Goal: Transaction & Acquisition: Purchase product/service

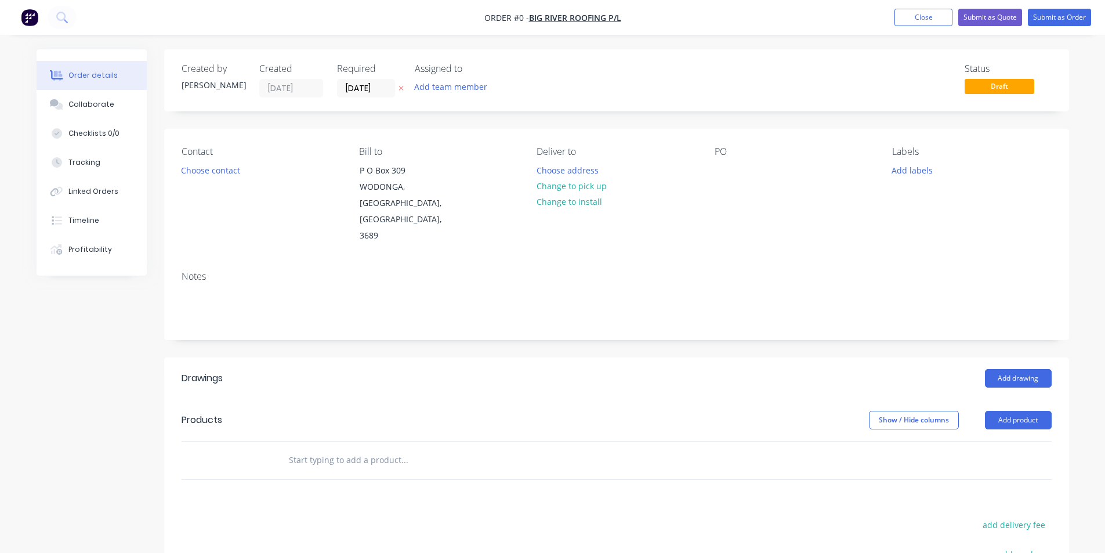
click at [32, 19] on img "button" at bounding box center [29, 17] width 17 height 17
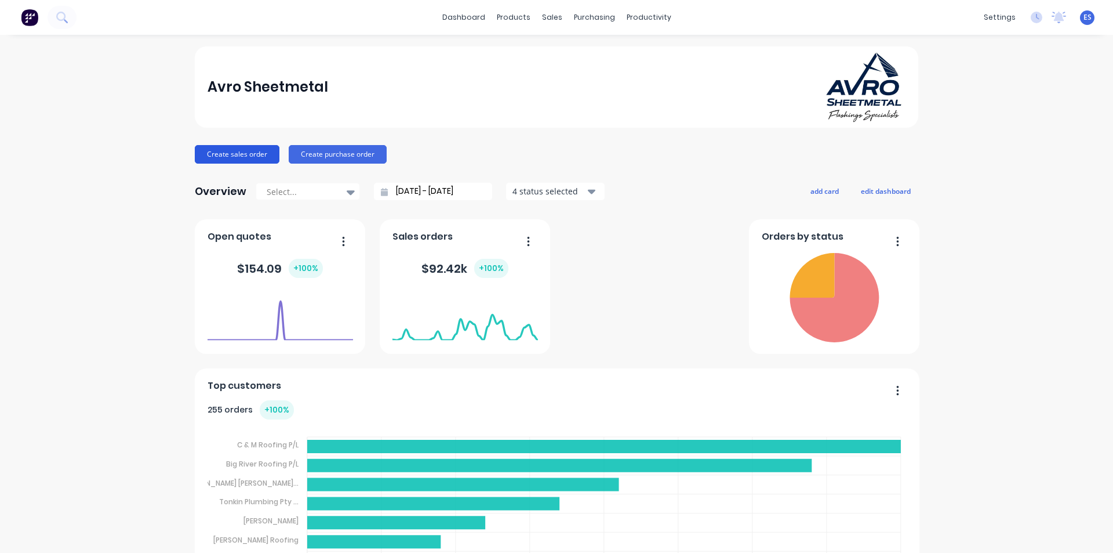
click at [244, 157] on button "Create sales order" at bounding box center [237, 154] width 85 height 19
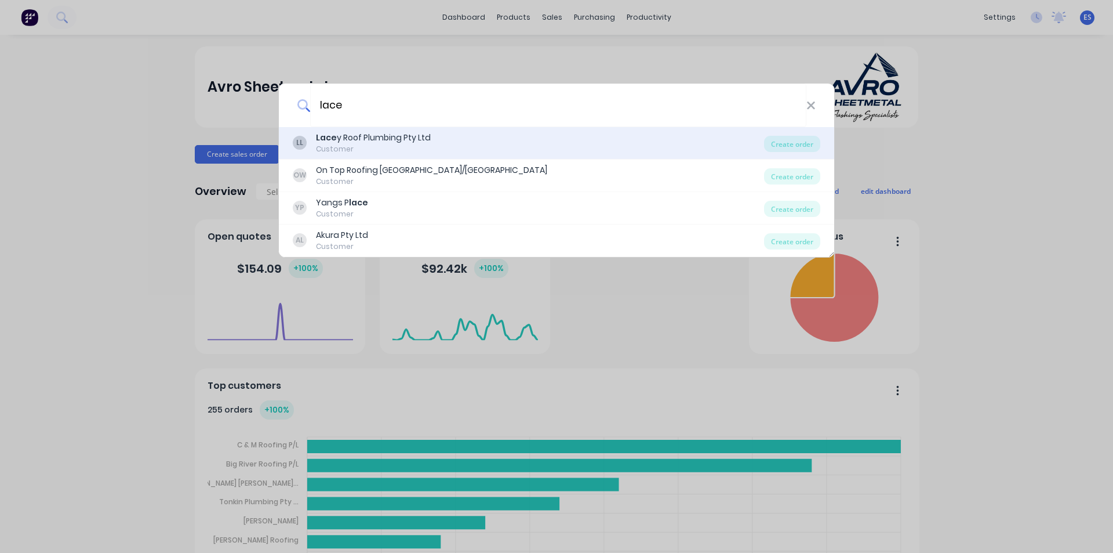
type input "lace"
click at [360, 139] on div "Lace y Roof Plumbing Pty Ltd" at bounding box center [373, 138] width 115 height 12
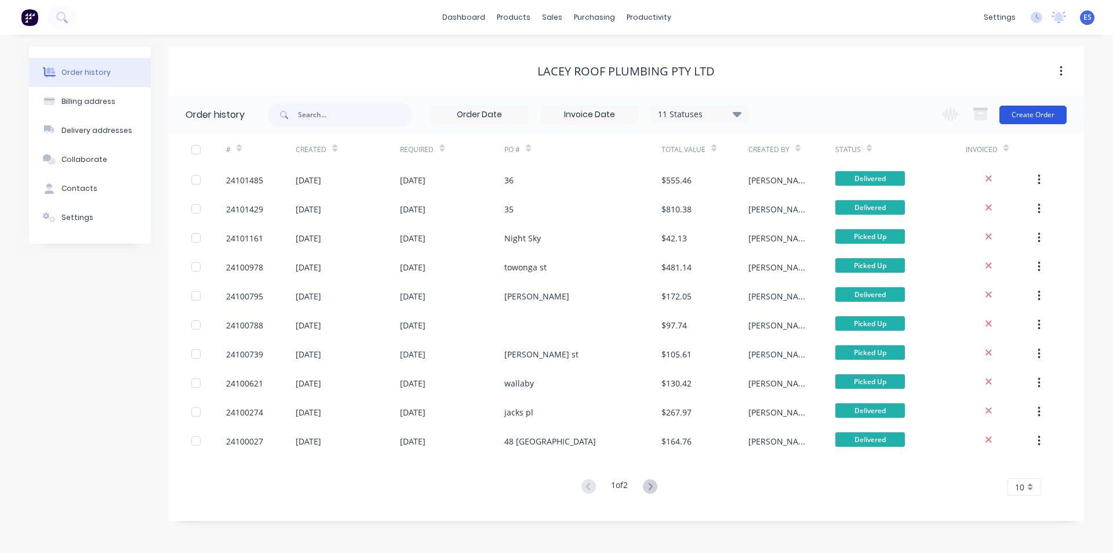
click at [1035, 114] on button "Create Order" at bounding box center [1033, 115] width 67 height 19
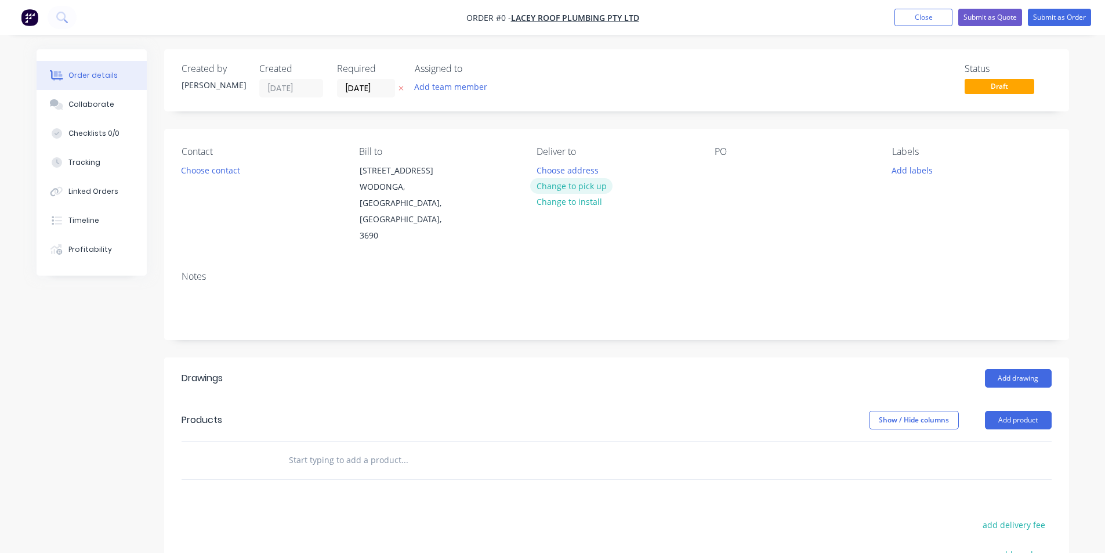
click at [566, 182] on button "Change to pick up" at bounding box center [571, 186] width 82 height 16
click at [233, 171] on button "Choose contact" at bounding box center [210, 170] width 71 height 16
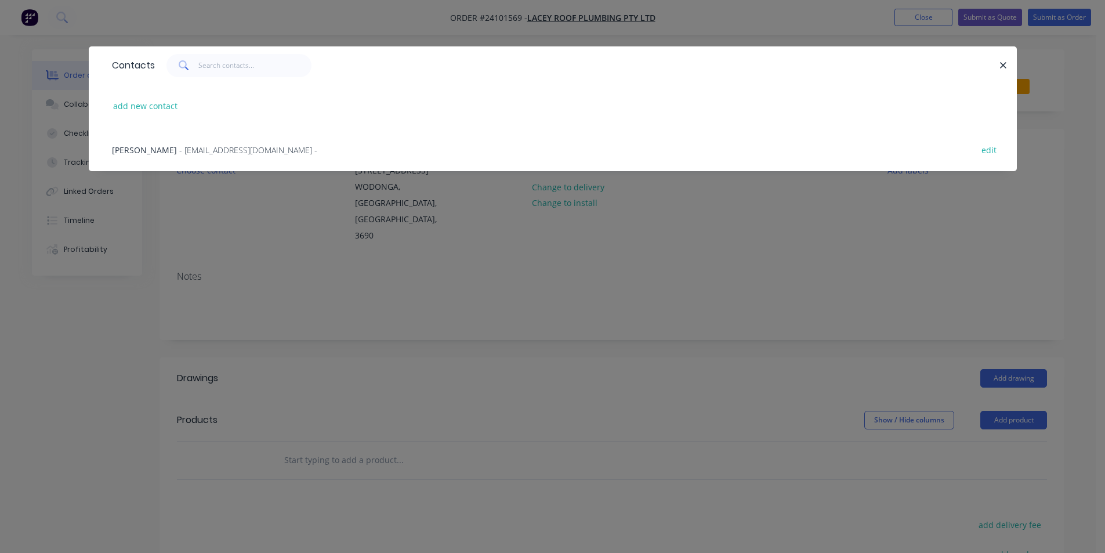
click at [235, 154] on span "- [EMAIL_ADDRESS][DOMAIN_NAME] -" at bounding box center [248, 149] width 138 height 11
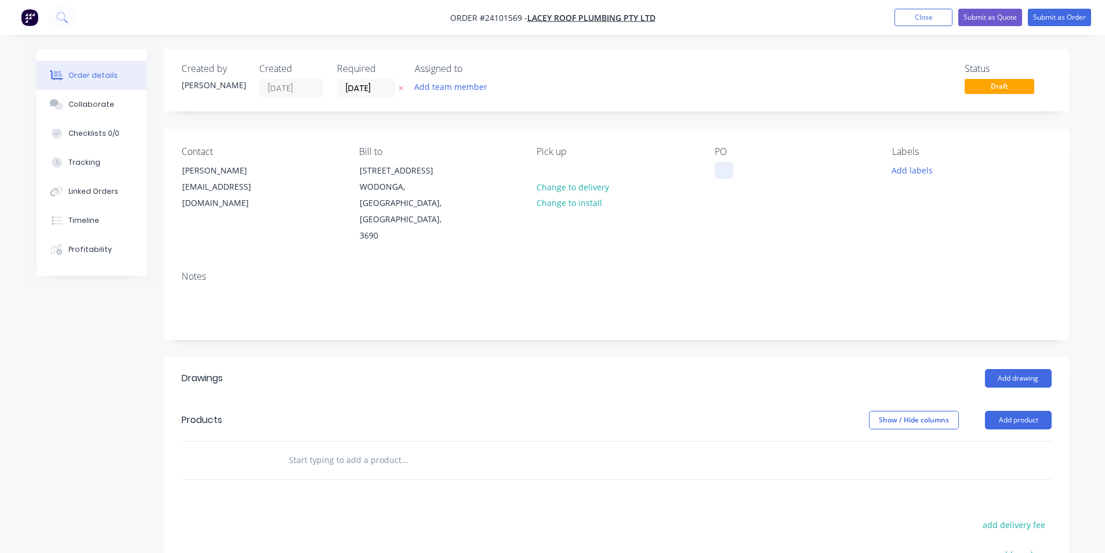
click at [720, 172] on div at bounding box center [723, 170] width 19 height 17
click at [1011, 369] on button "Add drawing" at bounding box center [1018, 378] width 67 height 19
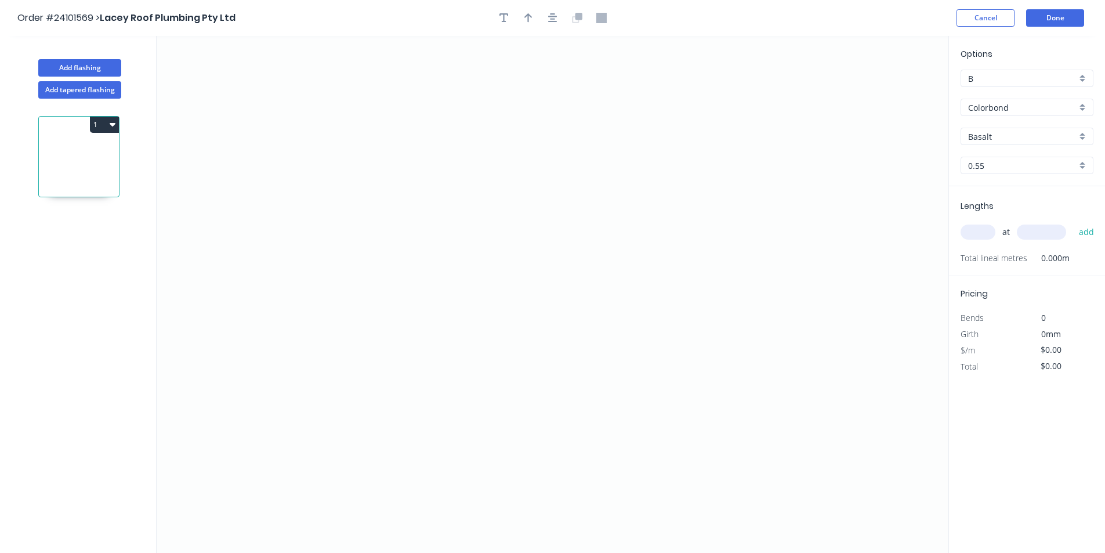
click at [993, 137] on input "Basalt" at bounding box center [1022, 136] width 108 height 12
click at [987, 163] on div "Monument" at bounding box center [1027, 158] width 132 height 20
type input "Monument"
click at [457, 195] on icon "0" at bounding box center [552, 294] width 791 height 517
click at [599, 194] on icon "0" at bounding box center [552, 294] width 791 height 517
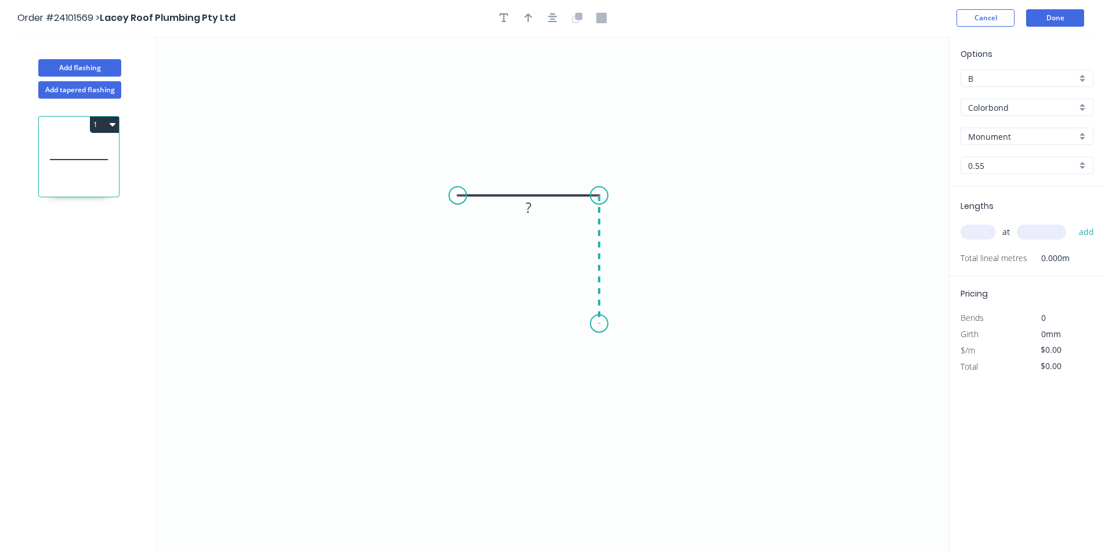
click at [595, 324] on icon "0 ?" at bounding box center [552, 294] width 791 height 517
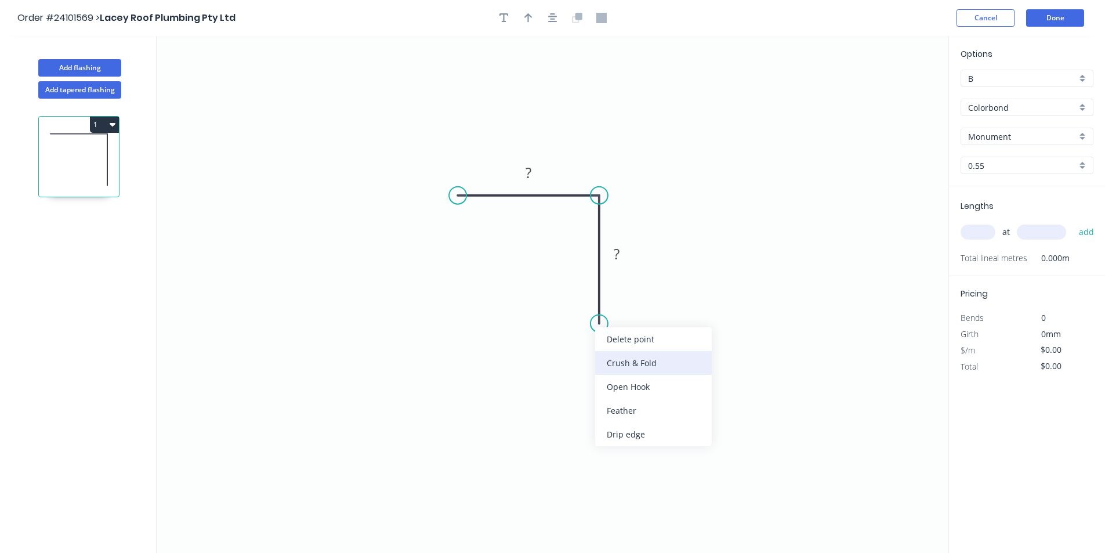
click at [630, 363] on div "Crush & Fold" at bounding box center [653, 363] width 117 height 24
click at [626, 368] on div "Flip bend" at bounding box center [659, 363] width 117 height 24
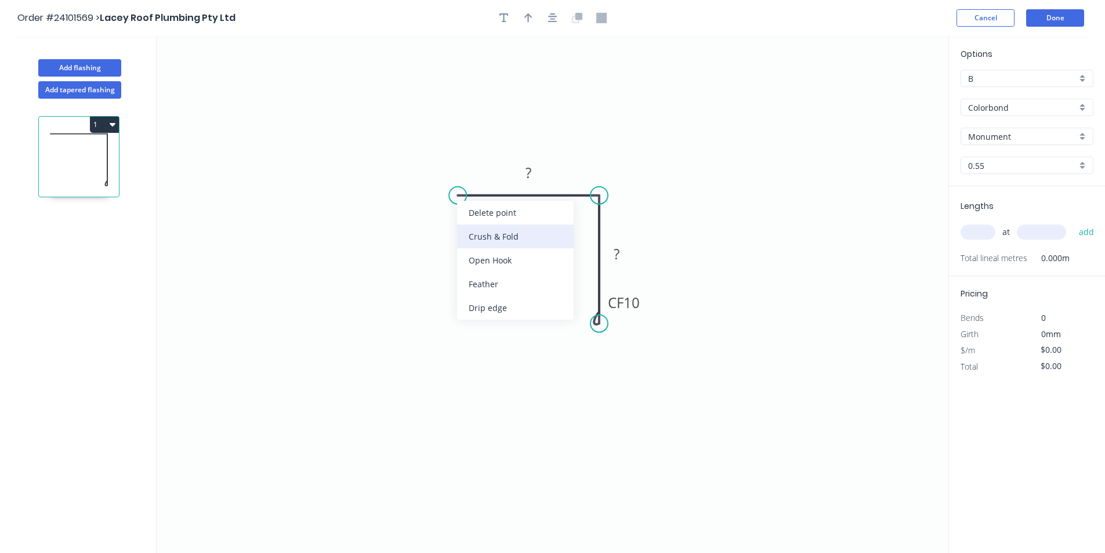
click at [474, 239] on div "Crush & Fold" at bounding box center [515, 236] width 117 height 24
click at [537, 173] on rect at bounding box center [528, 173] width 23 height 16
click at [618, 256] on tspan "?" at bounding box center [616, 253] width 6 height 19
click at [976, 232] on input "text" at bounding box center [977, 231] width 35 height 15
type input "$10.08"
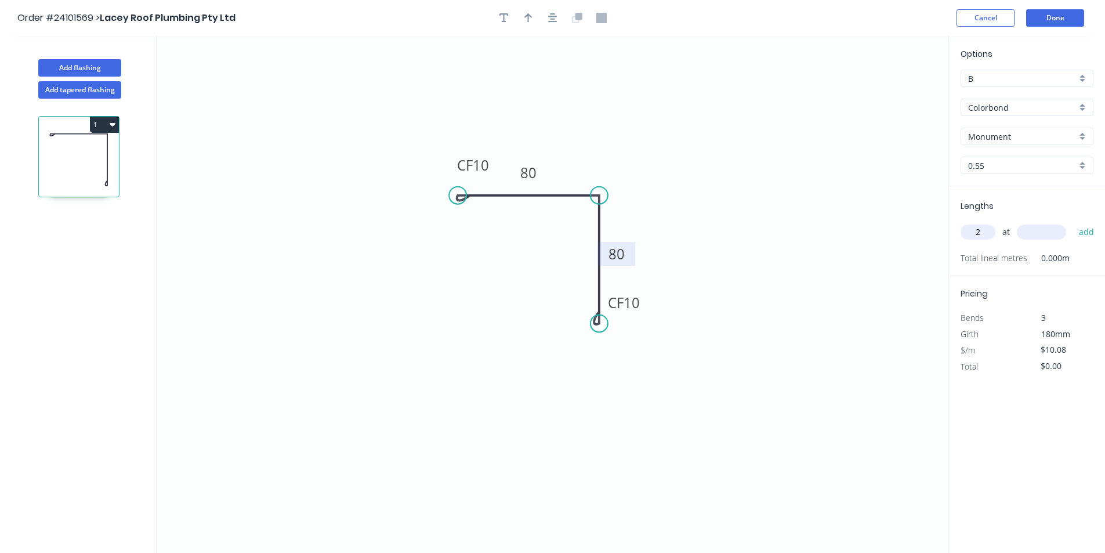
type input "2"
click at [1043, 231] on input "text" at bounding box center [1040, 231] width 49 height 15
type input "2600"
click at [1073, 222] on button "add" at bounding box center [1086, 232] width 27 height 20
type input "$52.42"
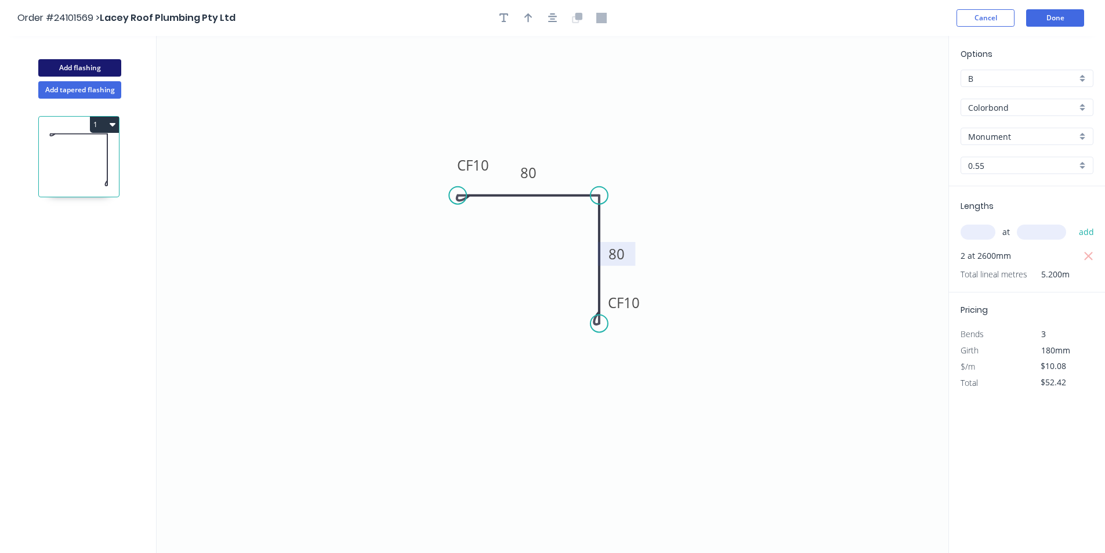
click at [81, 69] on button "Add flashing" at bounding box center [79, 67] width 83 height 17
type input "$0.00"
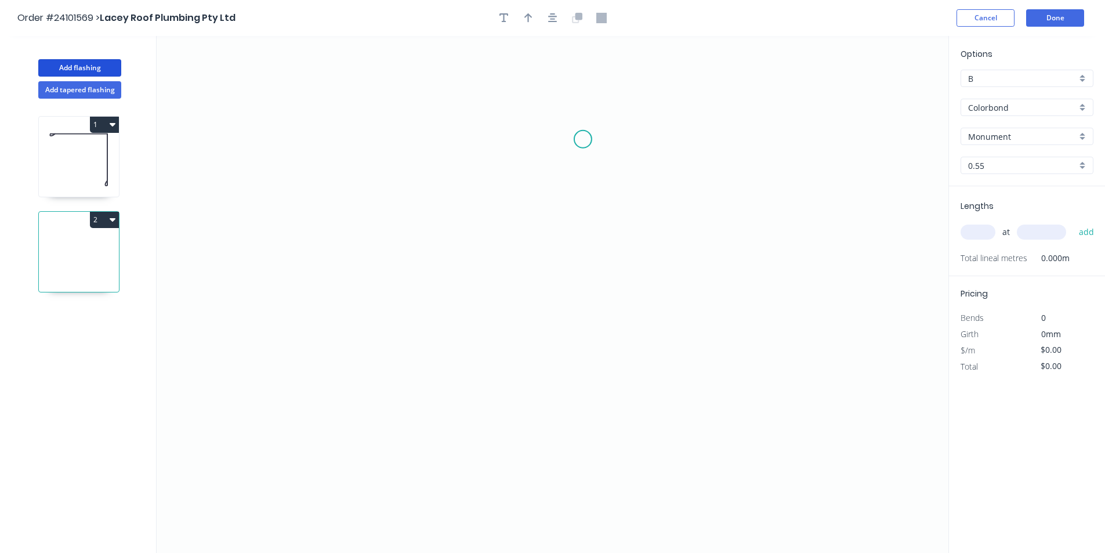
click at [583, 139] on icon "0" at bounding box center [552, 294] width 791 height 517
click at [583, 201] on icon "0" at bounding box center [552, 294] width 791 height 517
click at [514, 202] on icon "0 ?" at bounding box center [552, 294] width 791 height 517
click at [513, 341] on icon "0 ? ?" at bounding box center [552, 294] width 791 height 517
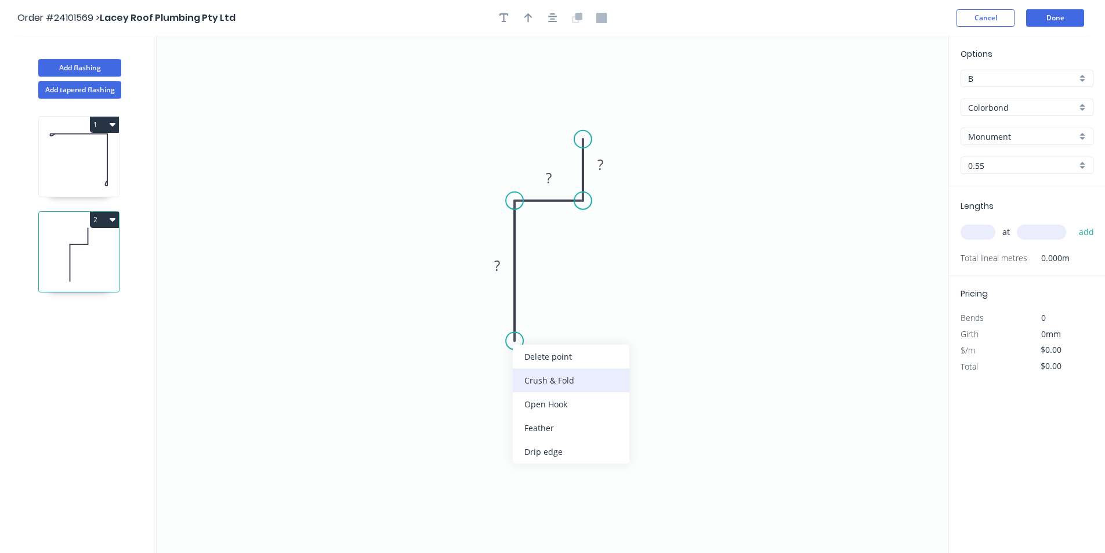
click at [529, 371] on div "Crush & Fold" at bounding box center [571, 380] width 117 height 24
click at [502, 255] on rect at bounding box center [497, 265] width 38 height 24
click at [486, 259] on rect at bounding box center [496, 266] width 23 height 16
click at [546, 177] on tspan "?" at bounding box center [549, 177] width 6 height 19
click at [597, 166] on tspan "?" at bounding box center [600, 164] width 6 height 19
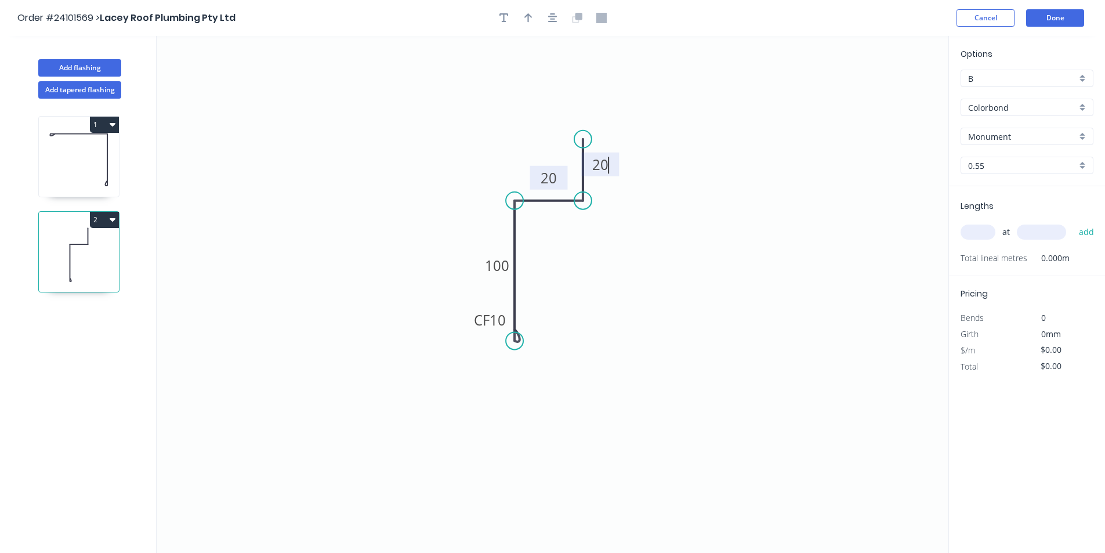
click at [985, 237] on input "text" at bounding box center [977, 231] width 35 height 15
type input "$8.75"
type input "1"
click at [1059, 235] on input "text" at bounding box center [1040, 231] width 49 height 15
type input "2600"
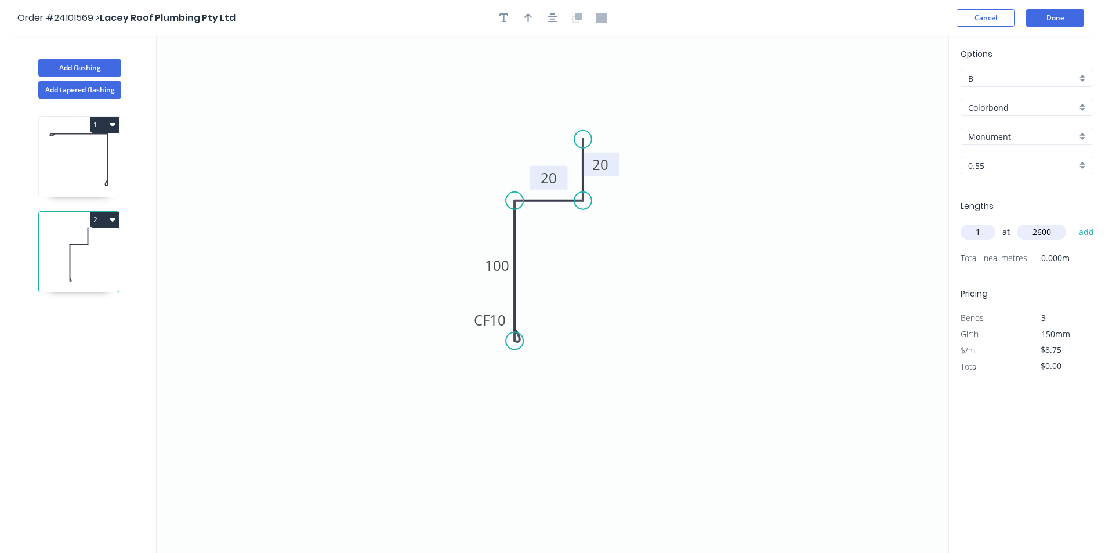
click at [1073, 222] on button "add" at bounding box center [1086, 232] width 27 height 20
type input "$22.75"
click at [101, 71] on button "Add flashing" at bounding box center [79, 67] width 83 height 17
type input "$0.00"
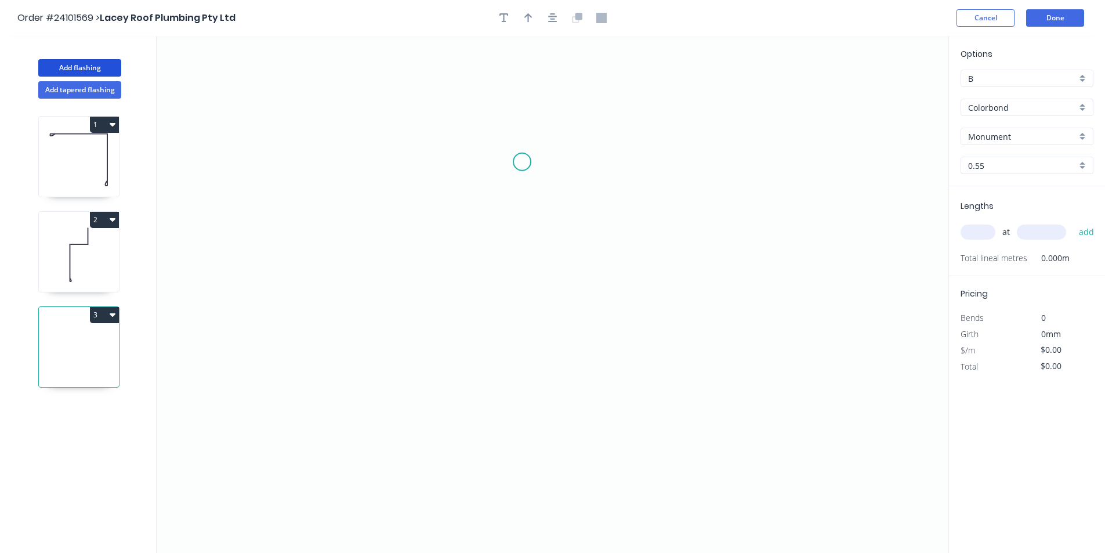
click at [517, 162] on icon "0" at bounding box center [552, 294] width 791 height 517
click at [523, 274] on icon "0" at bounding box center [552, 294] width 791 height 517
click at [588, 273] on icon "0 ?" at bounding box center [552, 294] width 791 height 517
click at [587, 405] on icon "0 ? ?" at bounding box center [552, 294] width 791 height 517
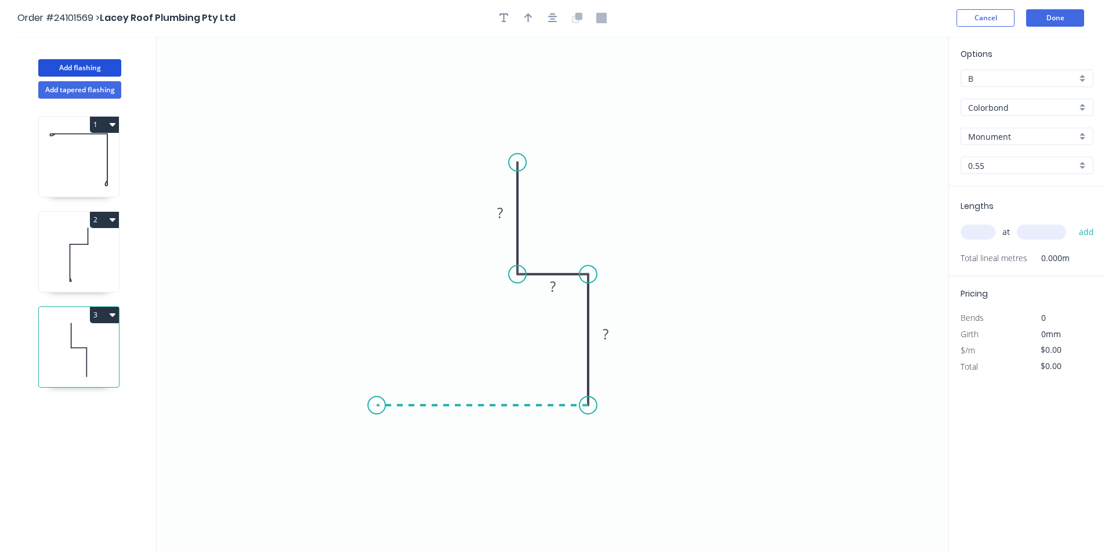
click at [376, 395] on icon "0 ? ? ?" at bounding box center [552, 294] width 791 height 517
click at [376, 395] on icon "0 ? ? ? ?" at bounding box center [552, 294] width 791 height 517
click at [489, 419] on rect at bounding box center [482, 417] width 23 height 16
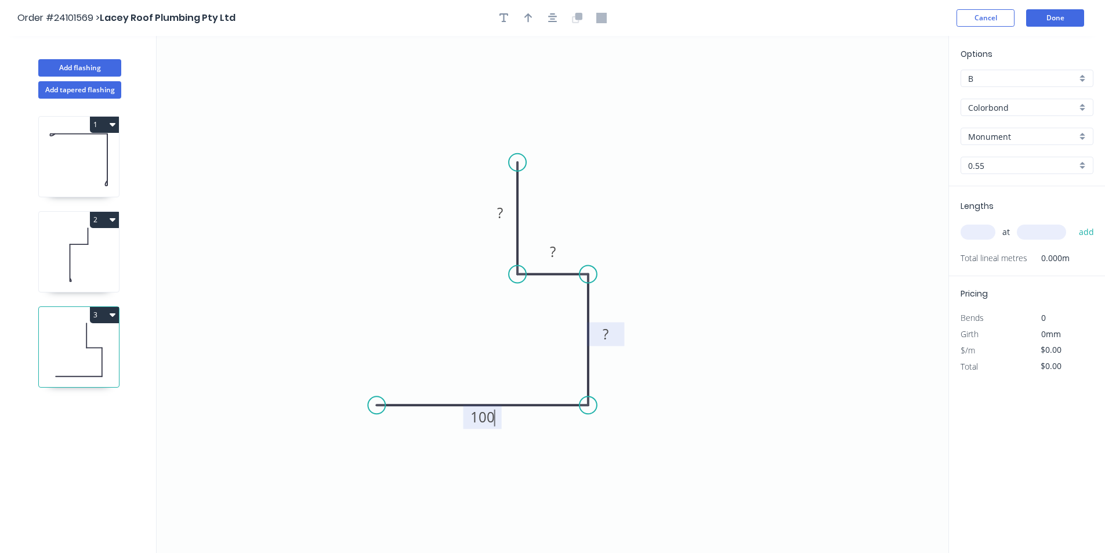
click at [608, 332] on tspan "?" at bounding box center [605, 333] width 6 height 19
click at [553, 251] on tspan "?" at bounding box center [553, 251] width 6 height 19
click at [499, 216] on tspan "?" at bounding box center [500, 212] width 6 height 19
click at [986, 235] on input "text" at bounding box center [977, 231] width 35 height 15
type input "$12.73"
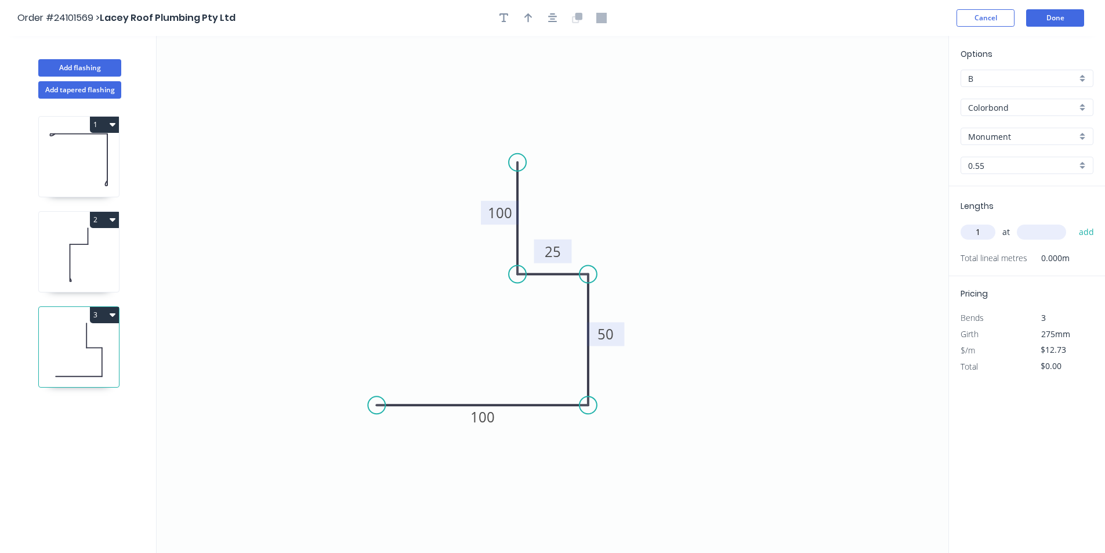
type input "1"
click at [1027, 230] on input "text" at bounding box center [1040, 231] width 49 height 15
type input "5100"
click at [1073, 222] on button "add" at bounding box center [1086, 232] width 27 height 20
type input "$64.92"
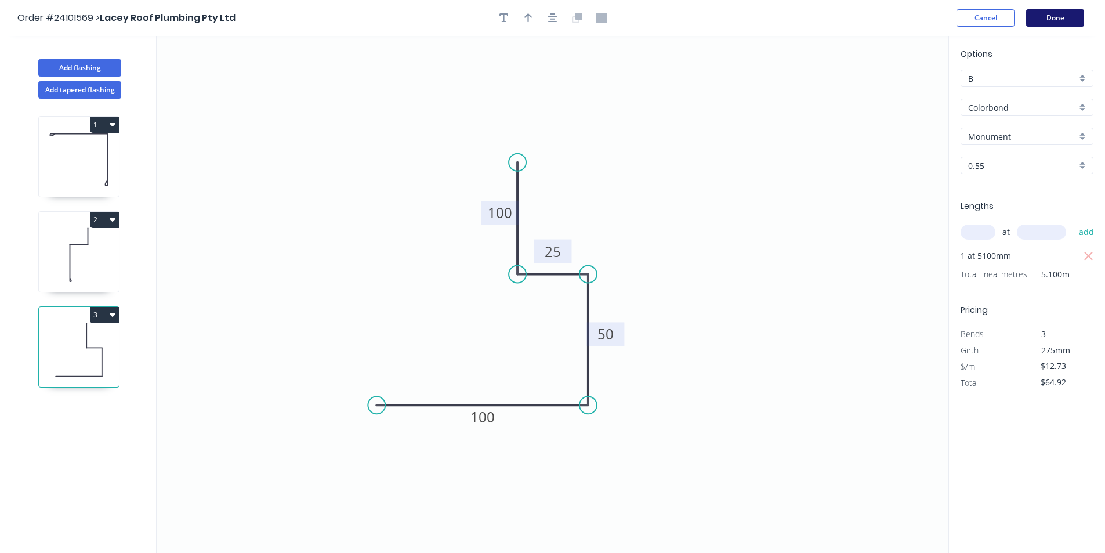
click at [1053, 21] on button "Done" at bounding box center [1055, 17] width 58 height 17
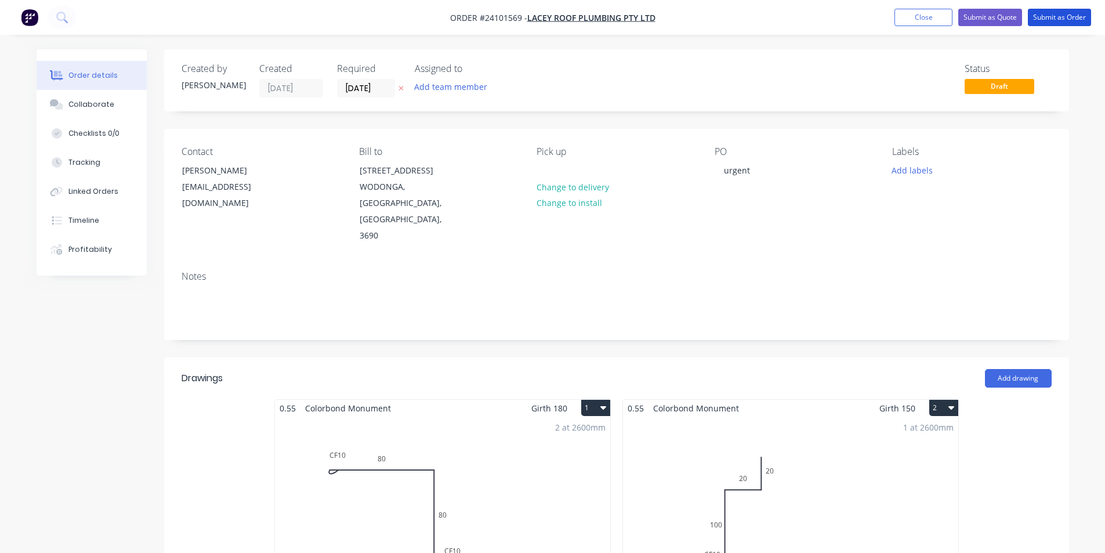
click at [1053, 21] on button "Submit as Order" at bounding box center [1058, 17] width 63 height 17
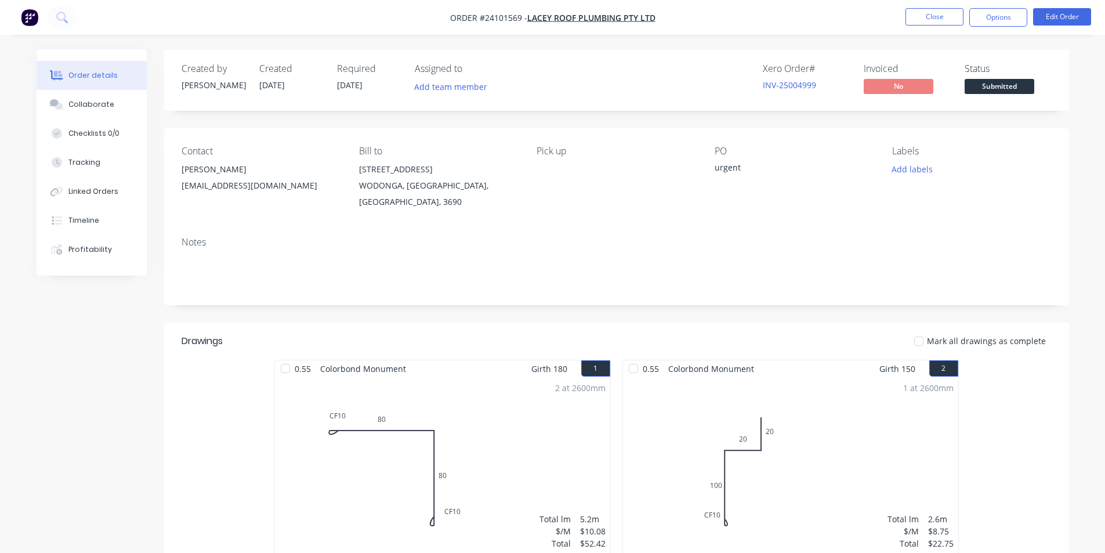
click at [36, 20] on img "button" at bounding box center [29, 17] width 17 height 17
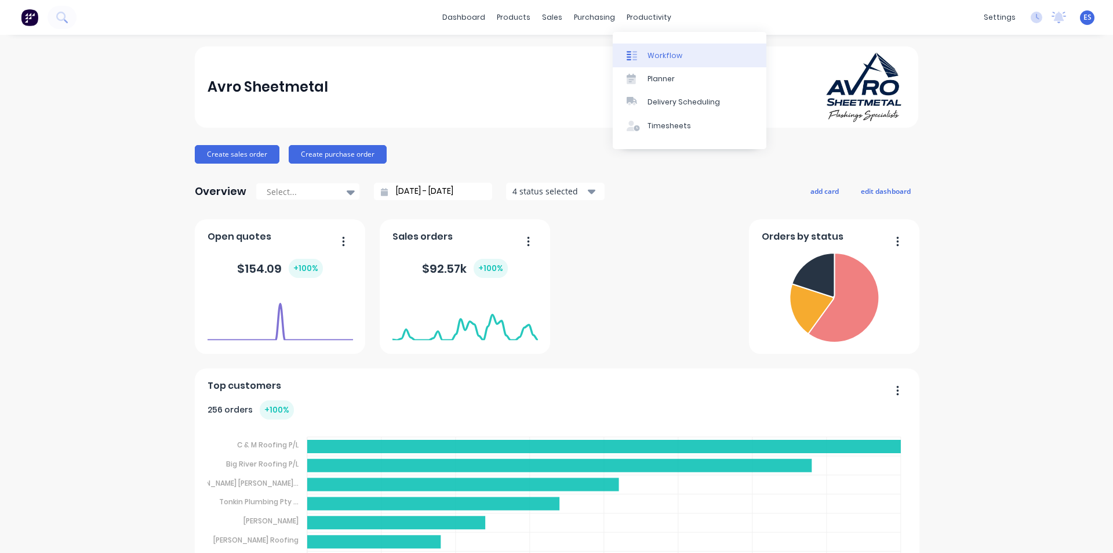
click at [657, 58] on div "Workflow" at bounding box center [665, 55] width 35 height 10
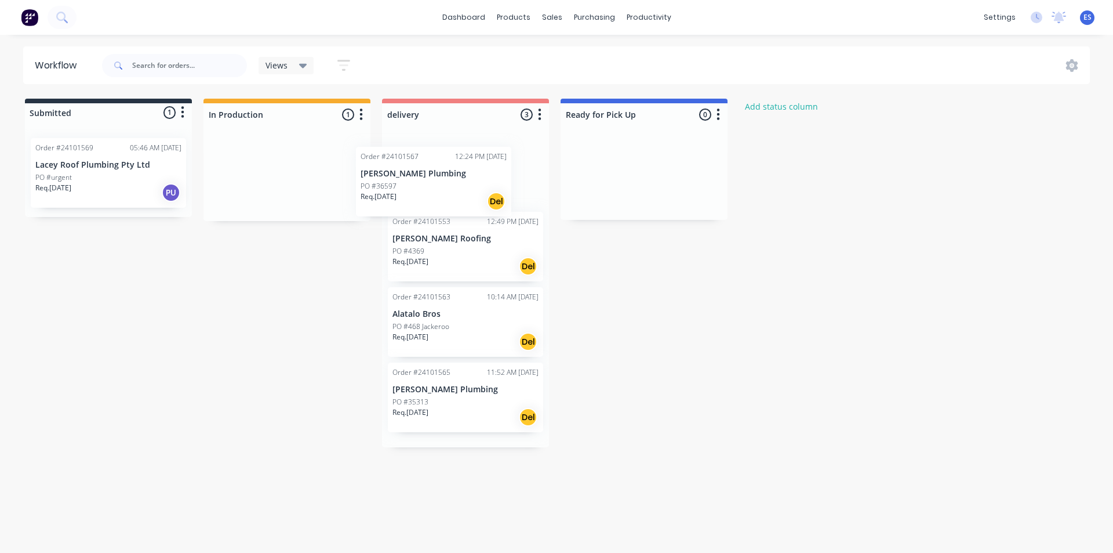
drag, startPoint x: 262, startPoint y: 190, endPoint x: 414, endPoint y: 195, distance: 152.0
click at [414, 195] on div "Submitted 1 Status colour #273444 hex #273444 Save Cancel Summaries Total order…" at bounding box center [537, 273] width 1093 height 348
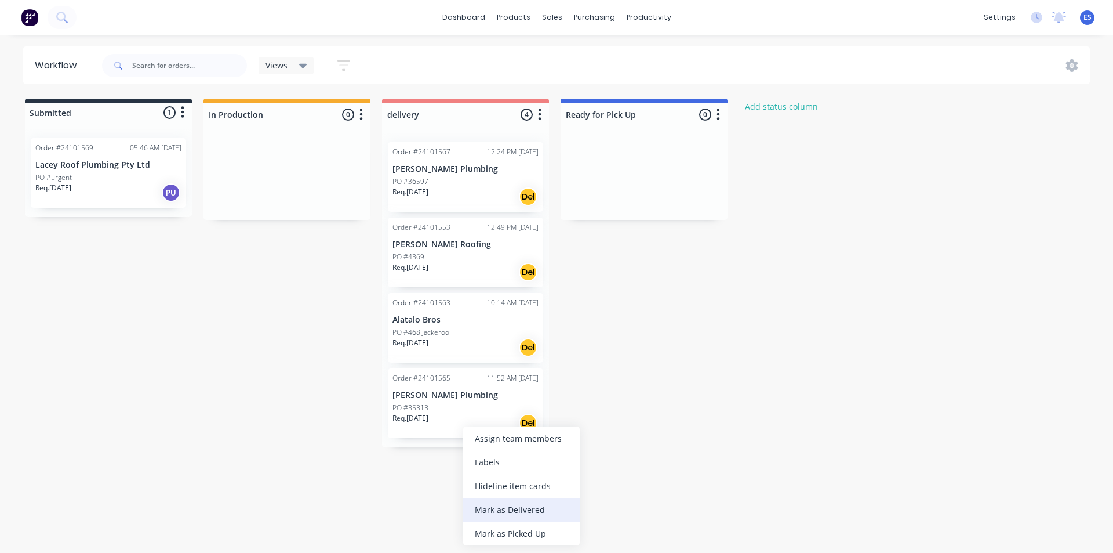
click at [521, 516] on div "Mark as Delivered" at bounding box center [521, 509] width 117 height 24
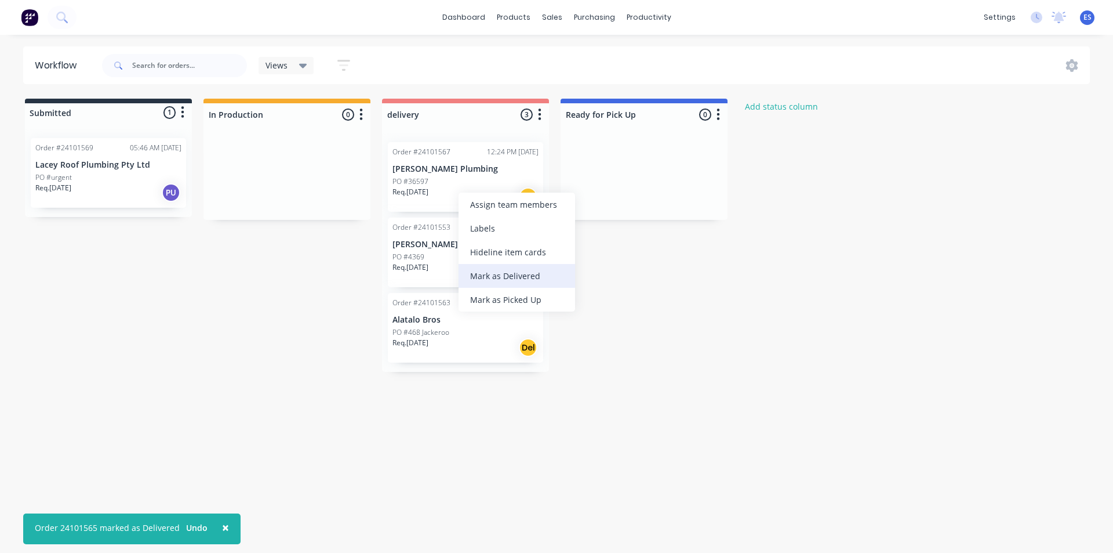
click at [509, 272] on div "Mark as Delivered" at bounding box center [517, 276] width 117 height 24
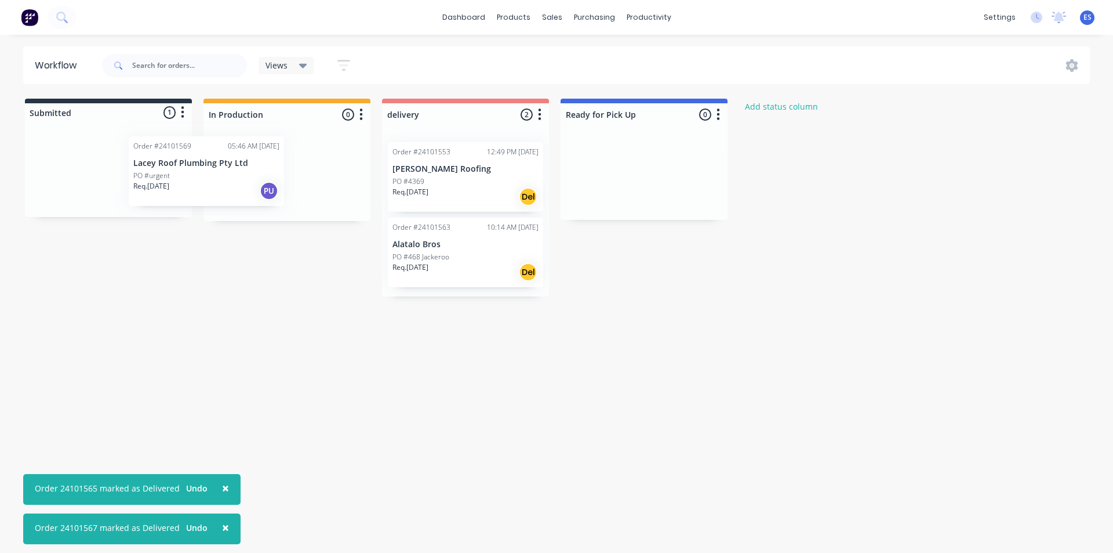
drag, startPoint x: 136, startPoint y: 166, endPoint x: 230, endPoint y: 162, distance: 94.0
click at [230, 162] on div "Submitted 1 Status colour #273444 hex #273444 Save Cancel Summaries Total order…" at bounding box center [537, 198] width 1093 height 198
